Goal: Transaction & Acquisition: Purchase product/service

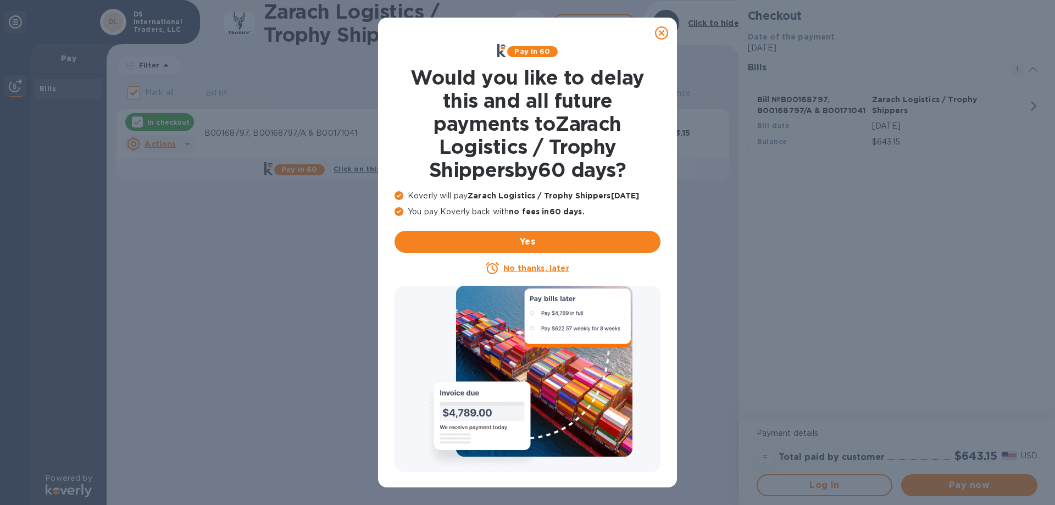
click at [663, 32] on icon at bounding box center [661, 32] width 13 height 13
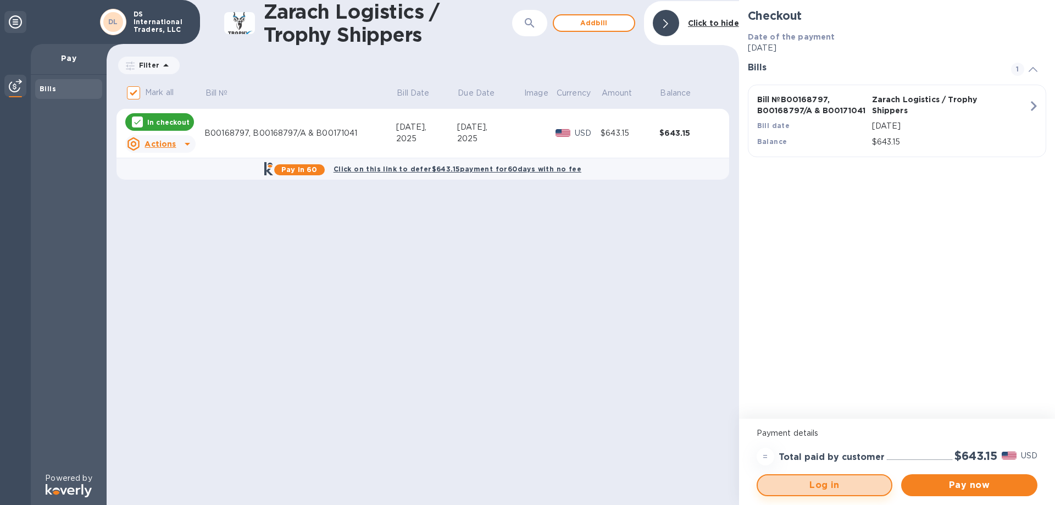
click at [787, 487] on span "Log in" at bounding box center [825, 485] width 116 height 13
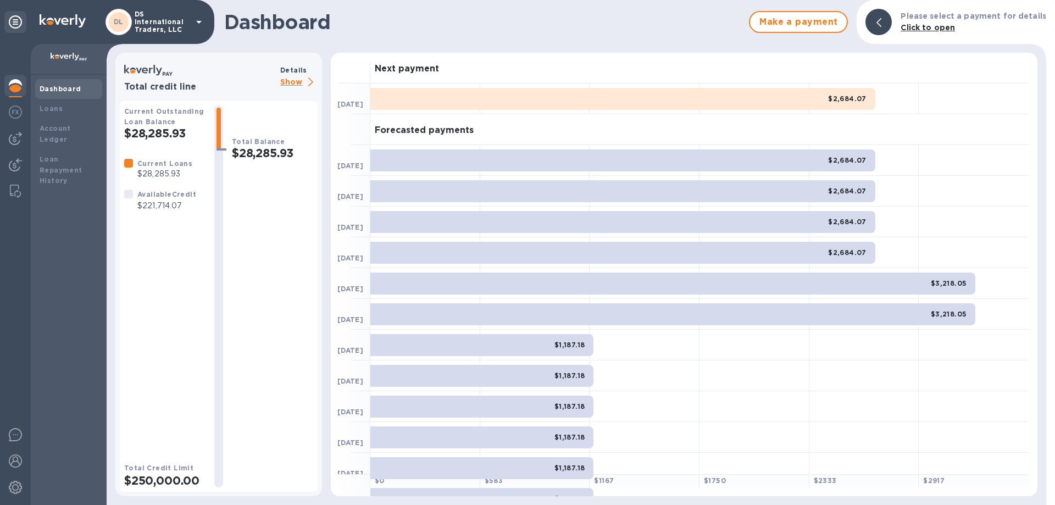
click at [299, 82] on p "Show" at bounding box center [298, 83] width 37 height 14
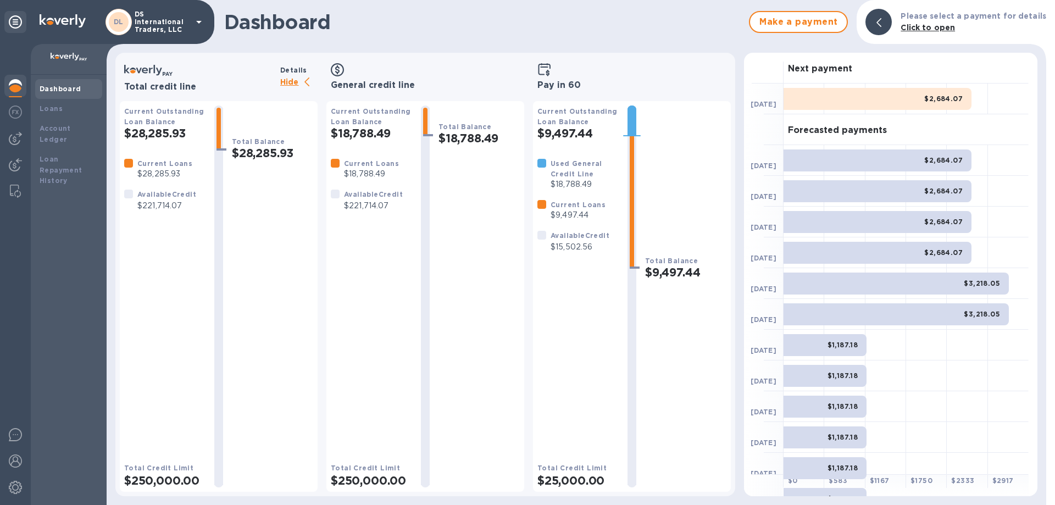
click at [299, 85] on p "Hide" at bounding box center [298, 83] width 37 height 14
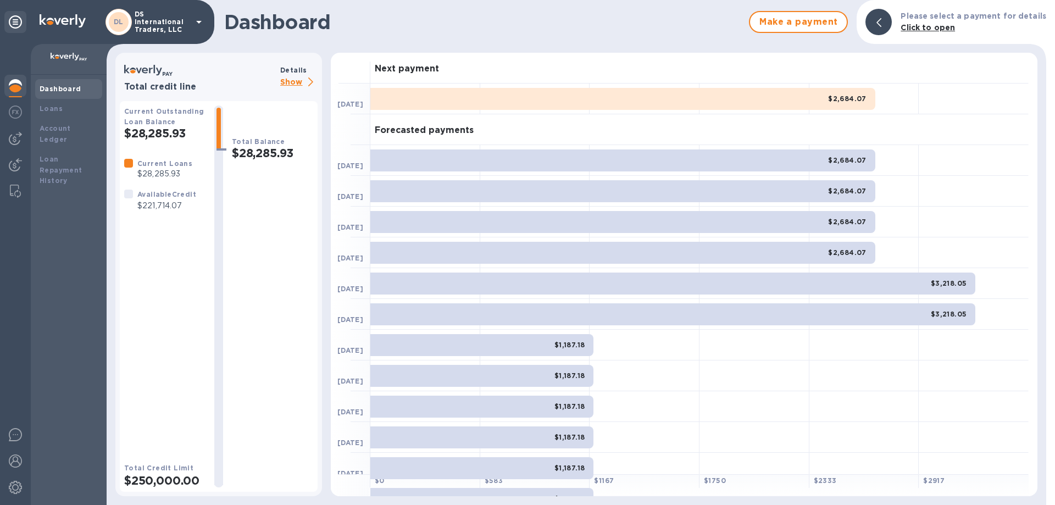
click at [196, 22] on icon at bounding box center [198, 21] width 13 height 13
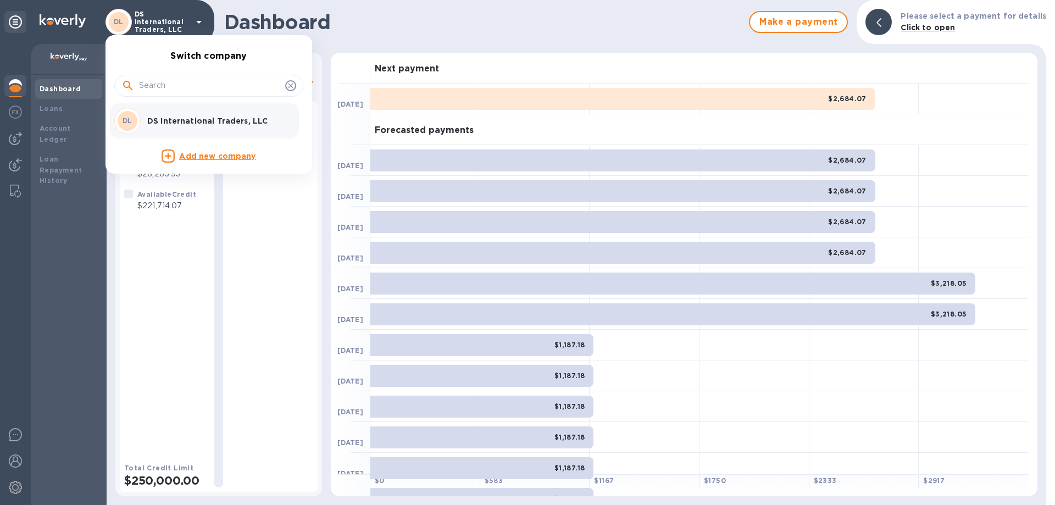
click at [65, 244] on div at bounding box center [527, 252] width 1055 height 505
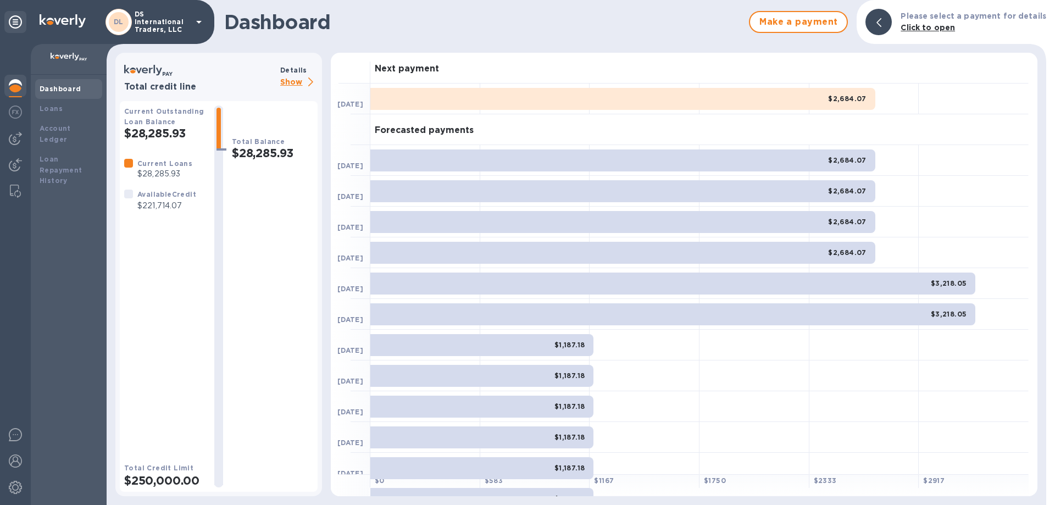
click at [10, 84] on img at bounding box center [15, 85] width 13 height 13
click at [297, 80] on p "Show" at bounding box center [298, 83] width 37 height 14
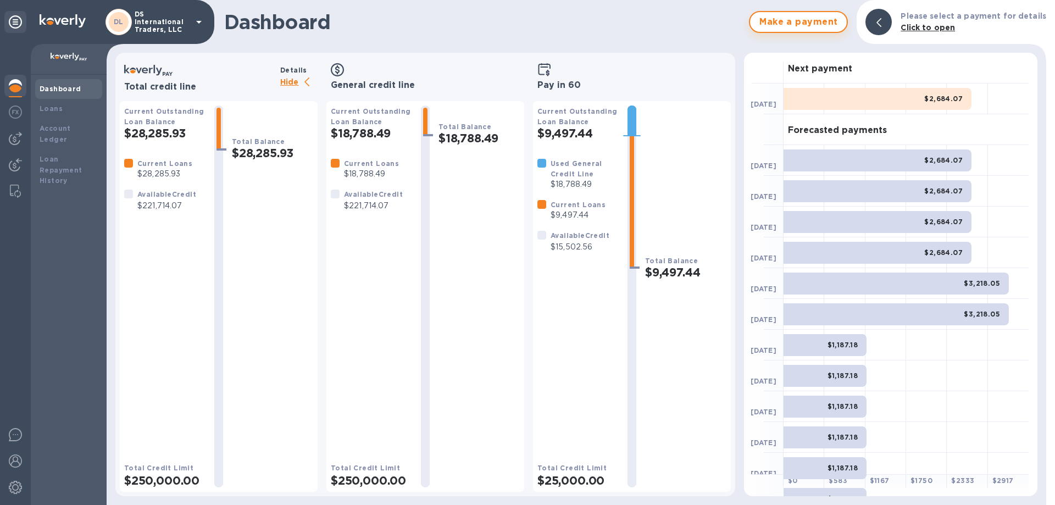
click at [783, 25] on span "Make a payment" at bounding box center [798, 21] width 79 height 13
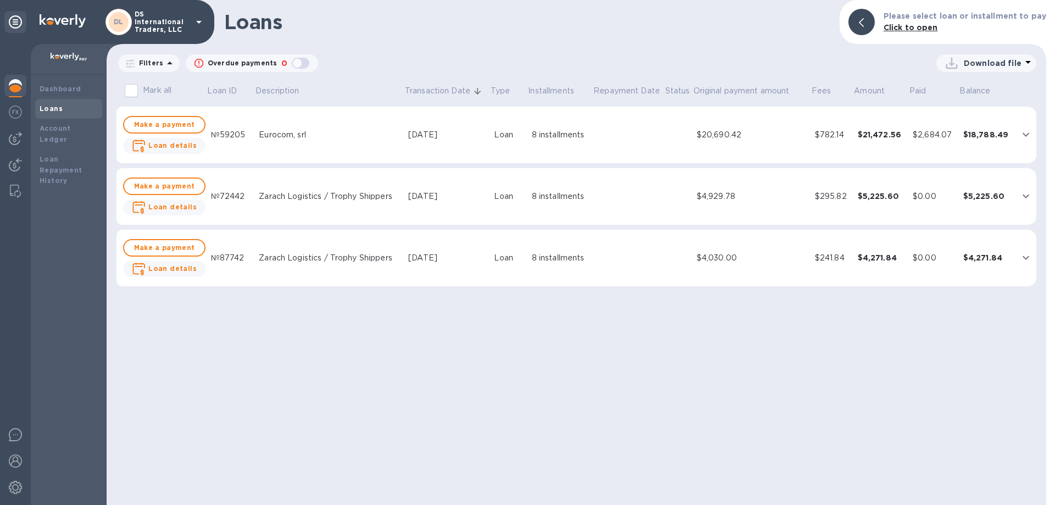
click at [185, 23] on p "DS International Traders, LLC" at bounding box center [162, 21] width 55 height 23
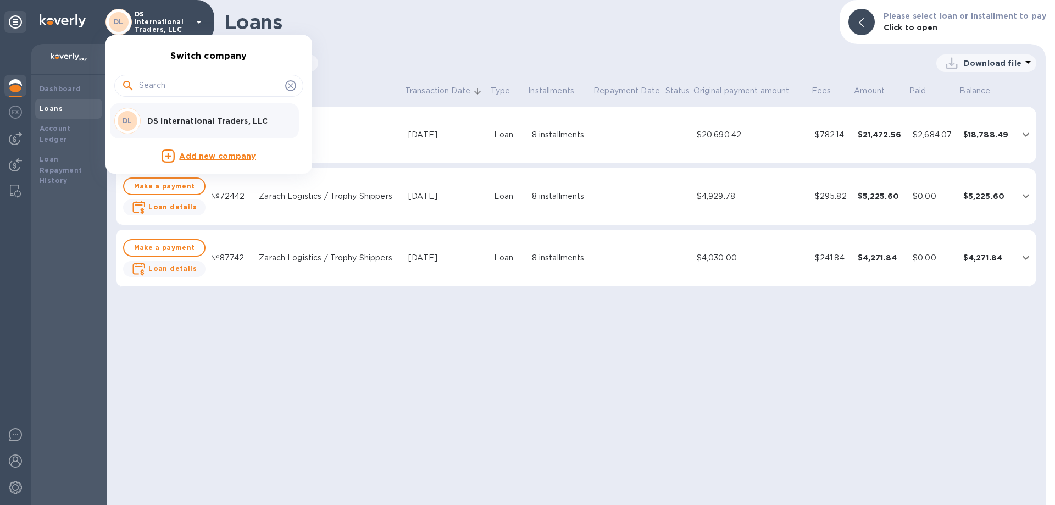
click at [387, 23] on div at bounding box center [527, 252] width 1055 height 505
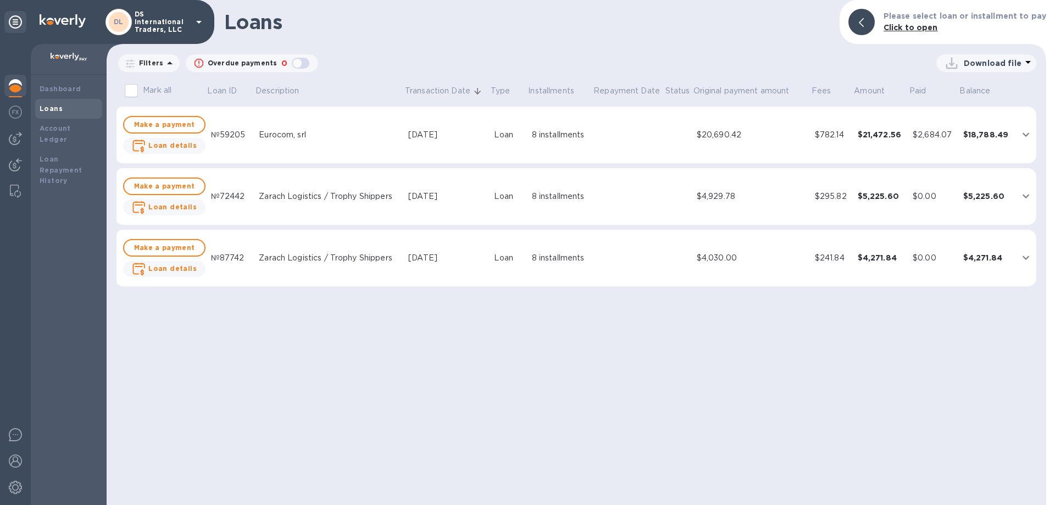
click at [12, 90] on img at bounding box center [15, 85] width 13 height 13
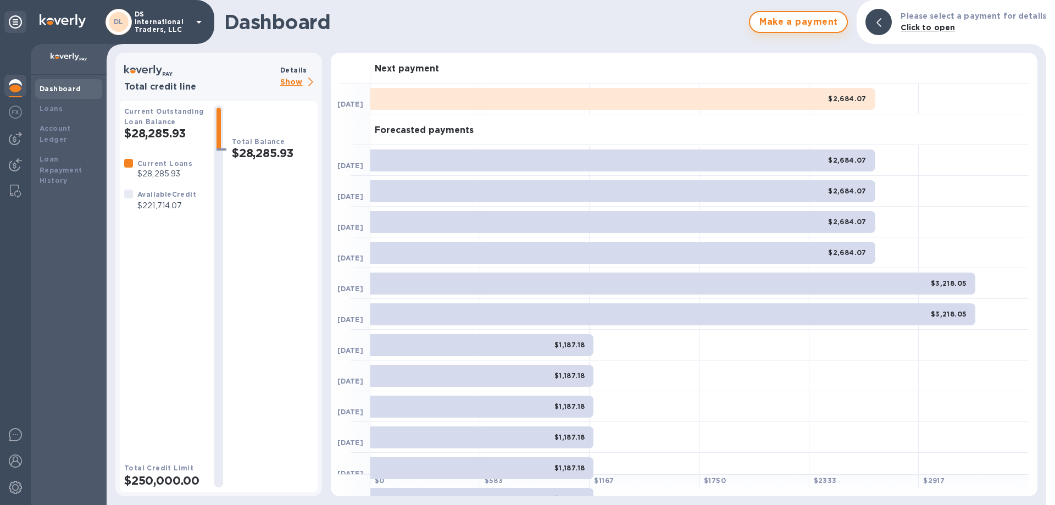
click at [789, 26] on span "Make a payment" at bounding box center [798, 21] width 79 height 13
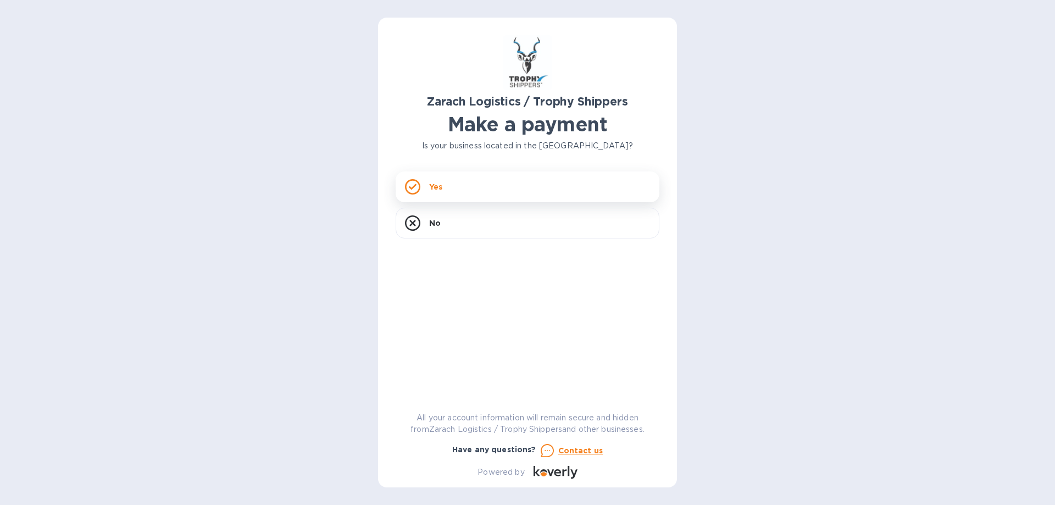
click at [548, 180] on div "Yes" at bounding box center [528, 186] width 264 height 31
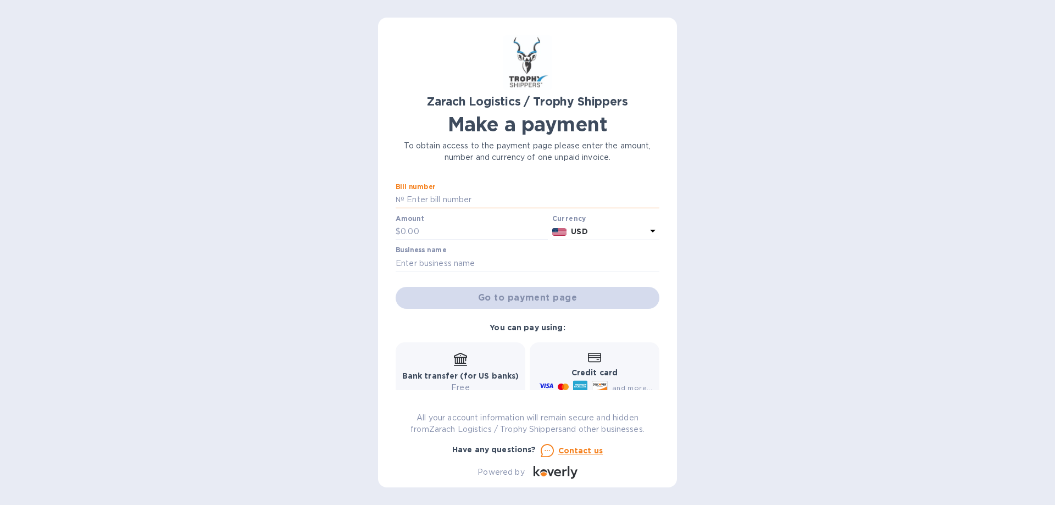
click at [501, 198] on input "text" at bounding box center [531, 200] width 255 height 16
drag, startPoint x: 615, startPoint y: 196, endPoint x: 350, endPoint y: 195, distance: 265.4
click at [404, 195] on input "B00166533, B00166530, B00166532 & B00168590" at bounding box center [531, 200] width 255 height 16
type input "B00168797, B00168797/A & B00171041"
click at [456, 226] on input "text" at bounding box center [474, 232] width 147 height 16
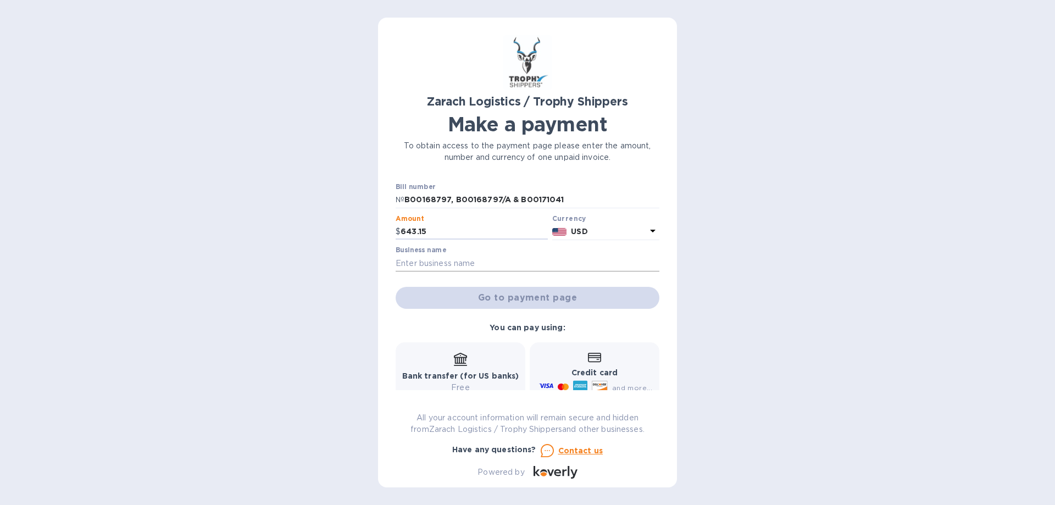
type input "643.15"
click at [541, 264] on input "text" at bounding box center [528, 263] width 264 height 16
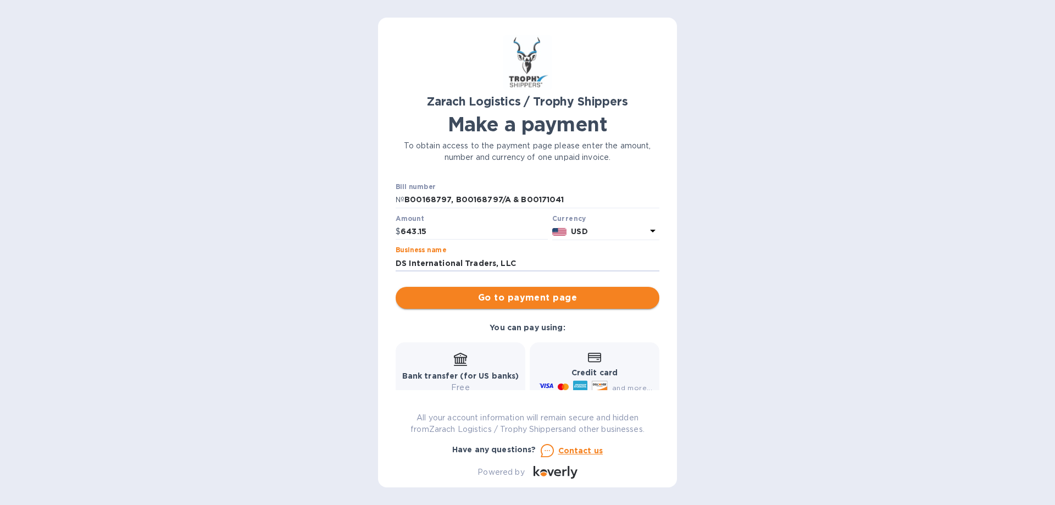
type input "DS International Traders, LLC"
click at [538, 298] on span "Go to payment page" at bounding box center [527, 297] width 246 height 13
